Goal: Task Accomplishment & Management: Manage account settings

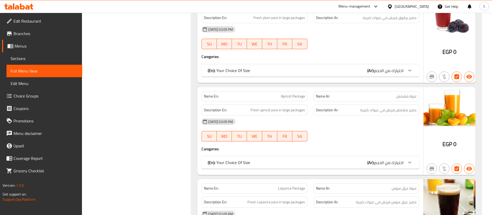
scroll to position [630, 0]
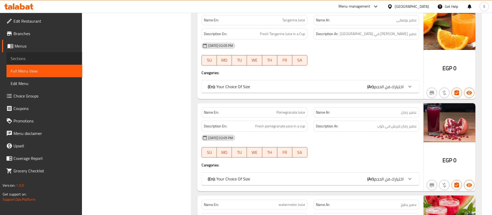
click at [42, 60] on span "Sections" at bounding box center [44, 58] width 67 height 6
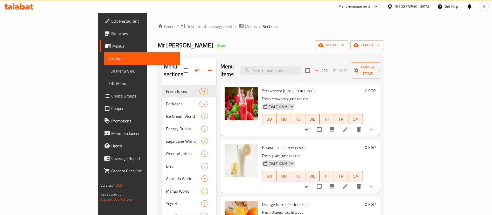
click at [235, 69] on div "Menu items Add Sort Manage items" at bounding box center [300, 70] width 159 height 25
click at [298, 69] on input "search" at bounding box center [270, 70] width 61 height 9
paste input "Avocado Honey"
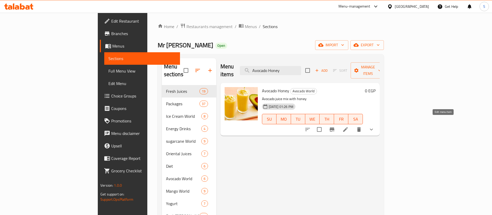
type input "Avocado Honey"
click at [348, 127] on icon at bounding box center [345, 129] width 5 height 5
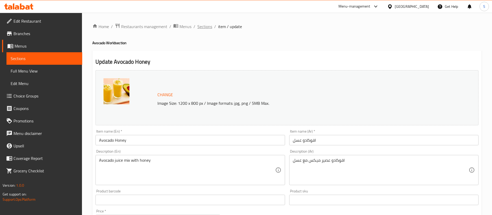
click at [205, 28] on span "Sections" at bounding box center [204, 26] width 15 height 6
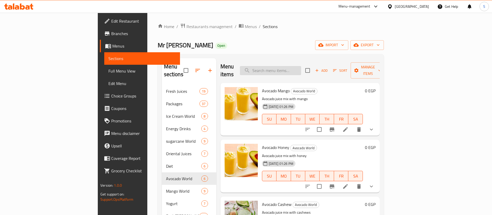
click at [301, 66] on input "search" at bounding box center [270, 70] width 61 height 9
paste input "guava with milk"
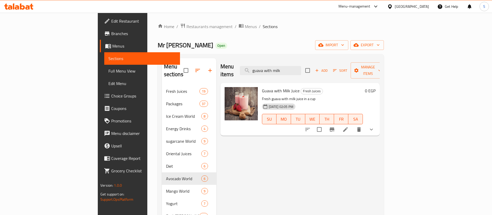
type input "guava with milk"
click at [353, 125] on li at bounding box center [345, 129] width 15 height 9
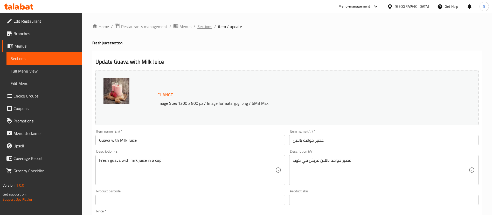
click at [203, 29] on span "Sections" at bounding box center [204, 26] width 15 height 6
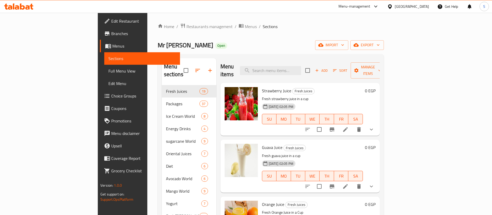
click at [301, 61] on div "Menu items Add Sort Manage items" at bounding box center [300, 70] width 159 height 25
click at [303, 73] on div "Menu items Add Sort Manage items" at bounding box center [300, 70] width 159 height 25
click at [300, 66] on input "search" at bounding box center [270, 70] width 61 height 9
paste input "sugerCane on tamr"
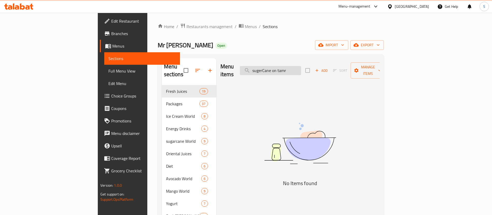
click at [301, 66] on input "sugerCane on tamr" at bounding box center [270, 70] width 61 height 9
drag, startPoint x: 299, startPoint y: 65, endPoint x: 313, endPoint y: 69, distance: 14.7
click at [301, 69] on input "sugerCane" at bounding box center [270, 70] width 61 height 9
drag, startPoint x: 290, startPoint y: 67, endPoint x: 280, endPoint y: 64, distance: 10.6
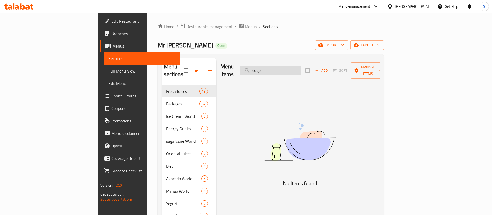
click at [280, 66] on input "suger" at bounding box center [270, 70] width 61 height 9
click at [288, 66] on input "suger" at bounding box center [270, 70] width 61 height 9
click at [291, 66] on input "suger" at bounding box center [270, 70] width 61 height 9
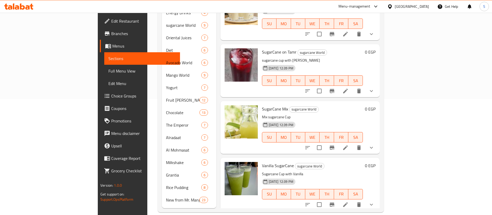
scroll to position [817, 0]
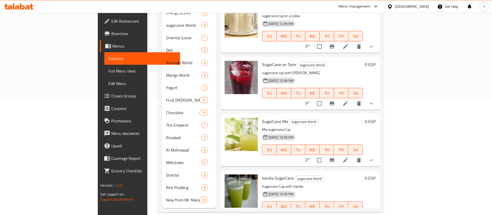
type input "can"
click at [262, 60] on span "SugarCane on Tamr" at bounding box center [279, 64] width 35 height 8
copy h6 "SugarCane on Tamr"
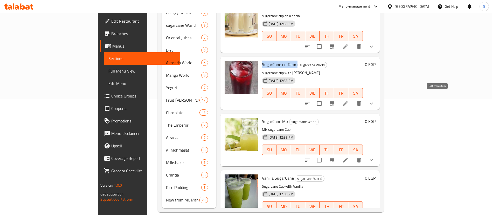
click at [353, 99] on li at bounding box center [345, 103] width 15 height 9
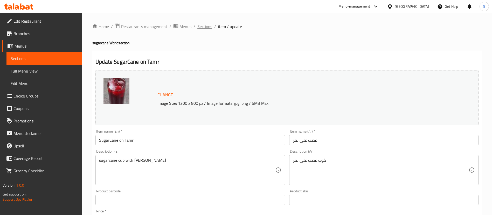
click at [208, 24] on span "Sections" at bounding box center [204, 26] width 15 height 6
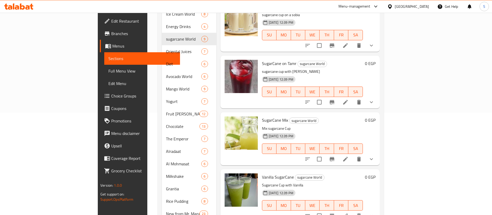
scroll to position [116, 0]
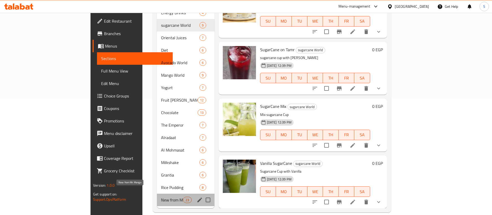
click at [161, 196] on span "New from Mr. Mango" at bounding box center [172, 199] width 22 height 6
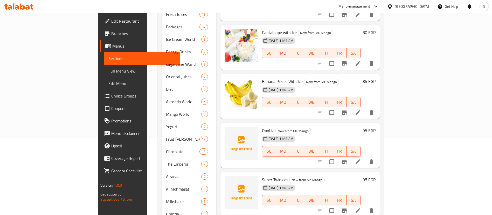
scroll to position [453, 0]
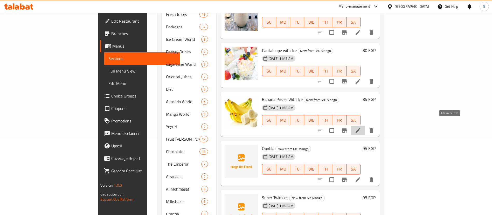
click at [360, 128] on icon at bounding box center [358, 130] width 5 height 5
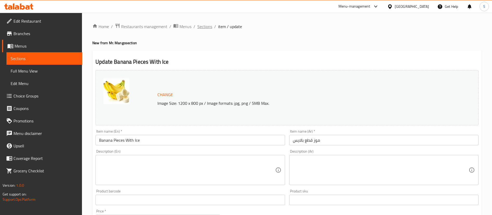
click at [208, 26] on span "Sections" at bounding box center [204, 26] width 15 height 6
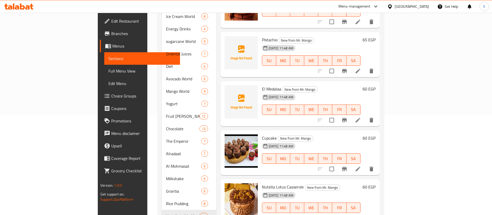
scroll to position [116, 0]
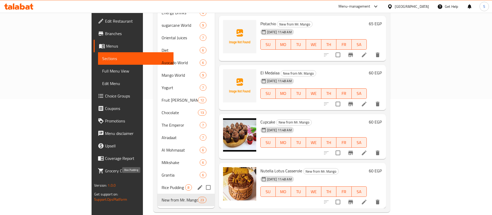
click at [162, 184] on span "Rice Pudding" at bounding box center [174, 187] width 24 height 6
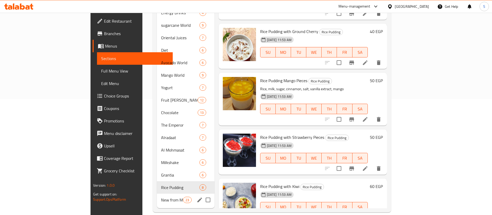
click at [157, 197] on div "New from Mr. Mango 23" at bounding box center [186, 199] width 58 height 12
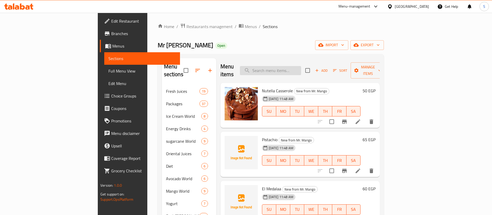
click at [290, 67] on input "search" at bounding box center [270, 70] width 61 height 9
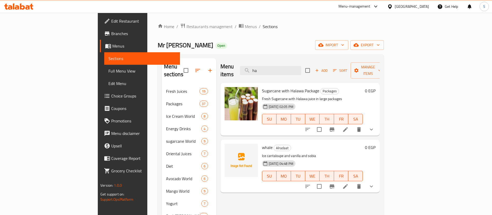
type input "h"
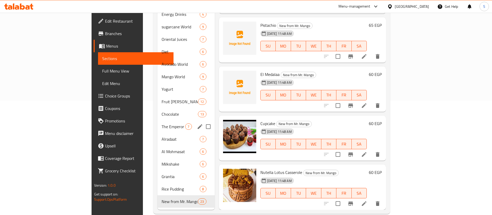
scroll to position [116, 0]
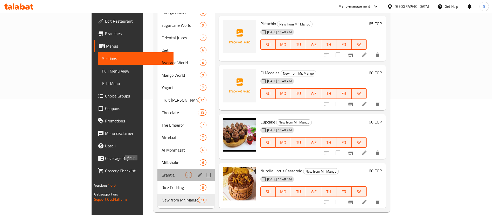
click at [162, 171] on span "Grantia" at bounding box center [174, 174] width 24 height 6
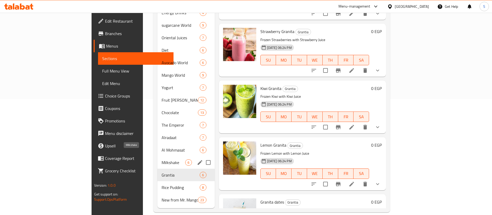
click at [157, 156] on div "Milkshake 6" at bounding box center [185, 162] width 57 height 12
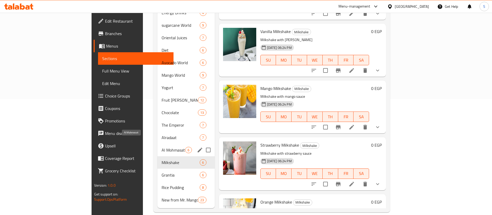
click at [162, 147] on span "Al Mohmasat" at bounding box center [174, 150] width 24 height 6
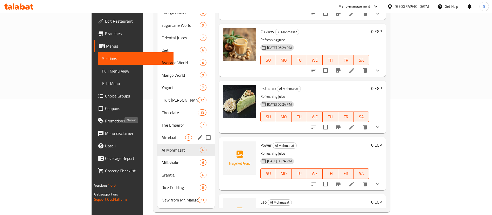
click at [162, 134] on span "Alradaat" at bounding box center [174, 137] width 24 height 6
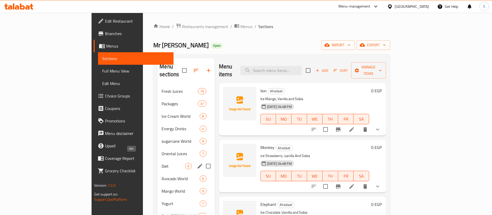
scroll to position [78, 0]
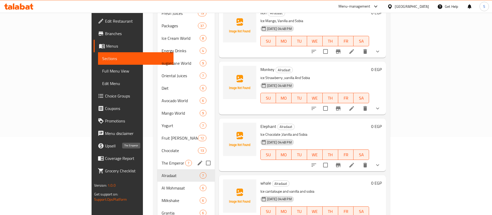
click at [157, 156] on div "The Emperor 7" at bounding box center [185, 162] width 57 height 12
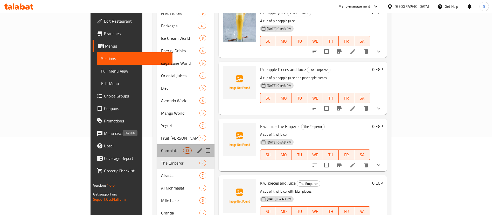
click at [161, 147] on span "Chocolate" at bounding box center [172, 150] width 22 height 6
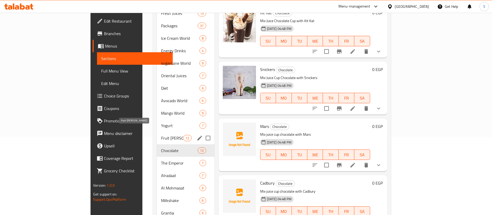
click at [161, 135] on span "Fruit [PERSON_NAME]" at bounding box center [172, 138] width 22 height 6
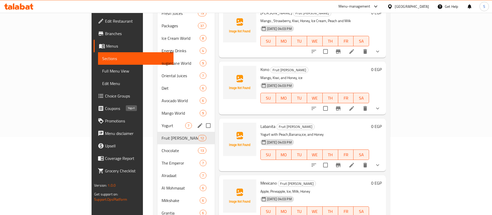
click at [162, 122] on span "Yogurt" at bounding box center [174, 125] width 24 height 6
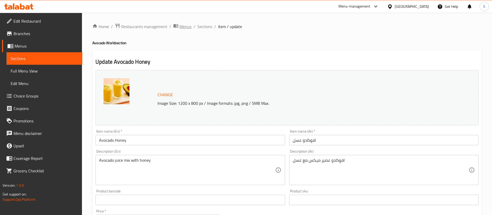
click at [187, 26] on span "Menus" at bounding box center [186, 26] width 12 height 6
